Goal: Navigation & Orientation: Find specific page/section

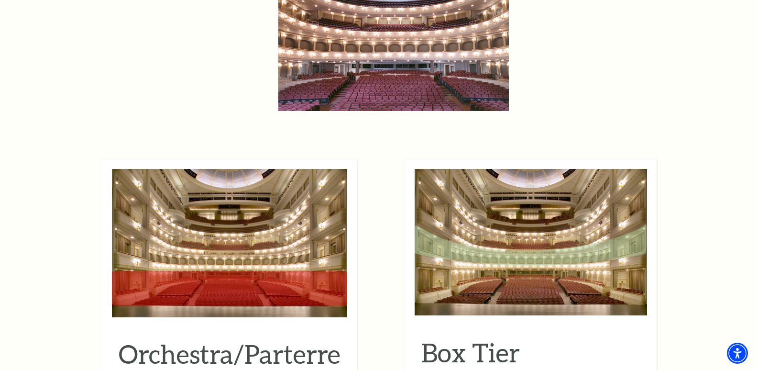
scroll to position [801, 0]
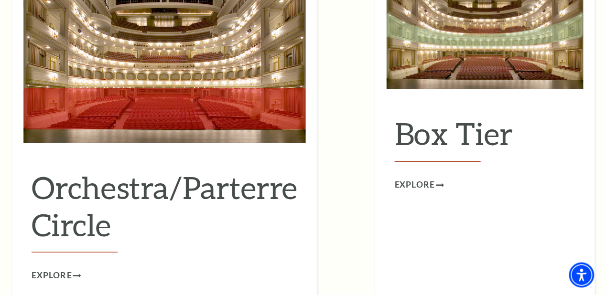
scroll to position [901, 0]
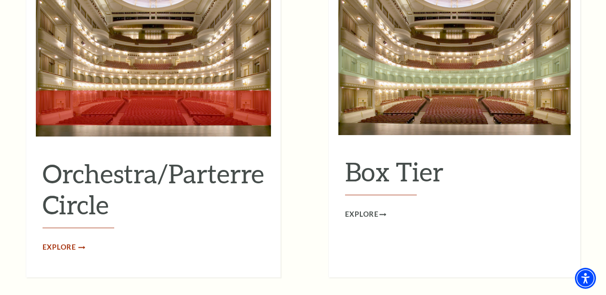
click at [70, 242] on span "Explore" at bounding box center [59, 248] width 33 height 12
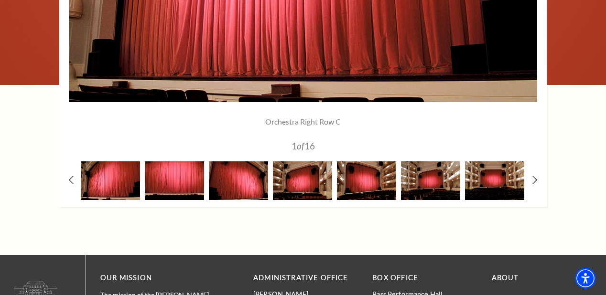
scroll to position [874, 0]
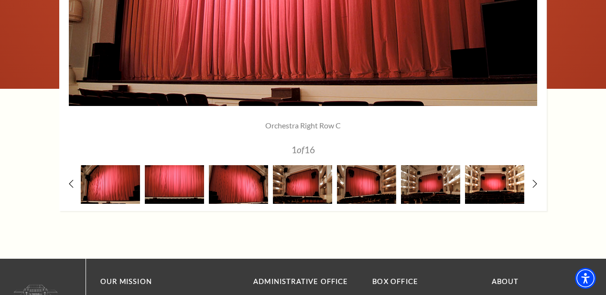
click at [501, 193] on img at bounding box center [494, 184] width 59 height 39
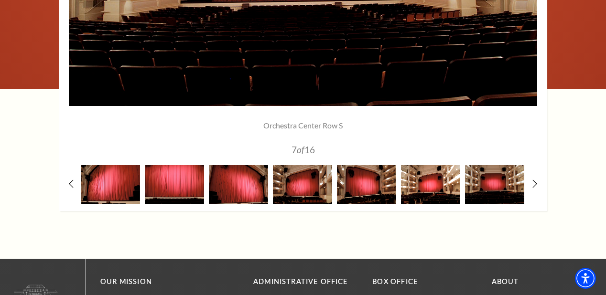
click at [435, 196] on img at bounding box center [430, 184] width 59 height 39
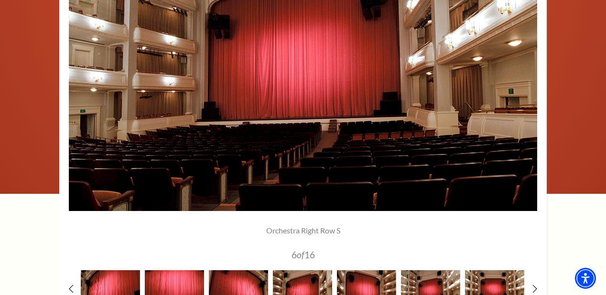
scroll to position [763, 0]
